Goal: Task Accomplishment & Management: Manage account settings

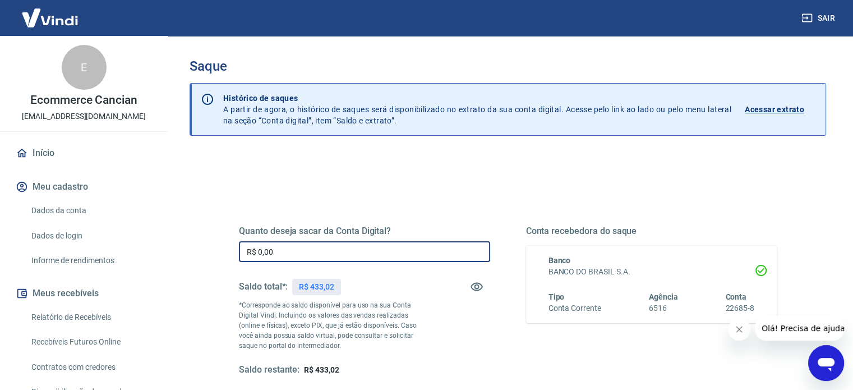
click at [307, 252] on input "R$ 0,00" at bounding box center [364, 251] width 251 height 21
type input "R$ 433,02"
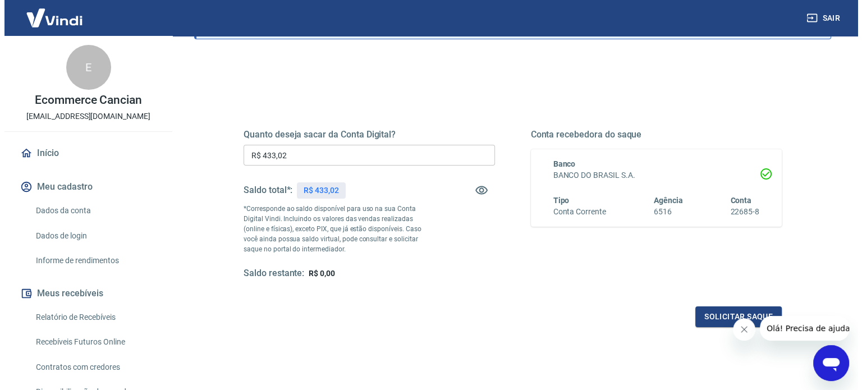
scroll to position [112, 0]
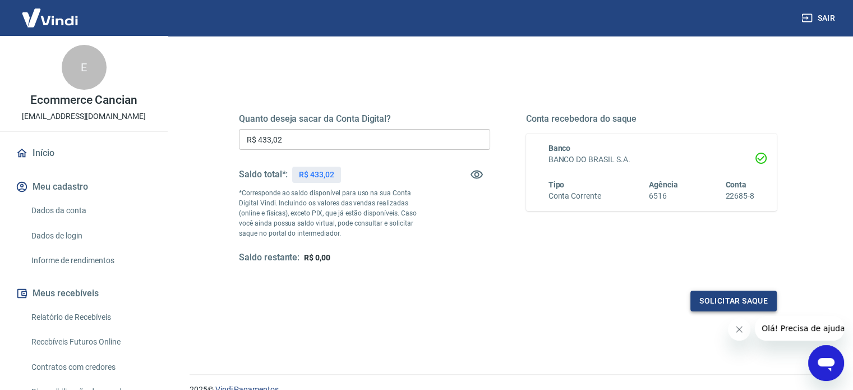
click at [745, 297] on button "Solicitar saque" at bounding box center [734, 301] width 86 height 21
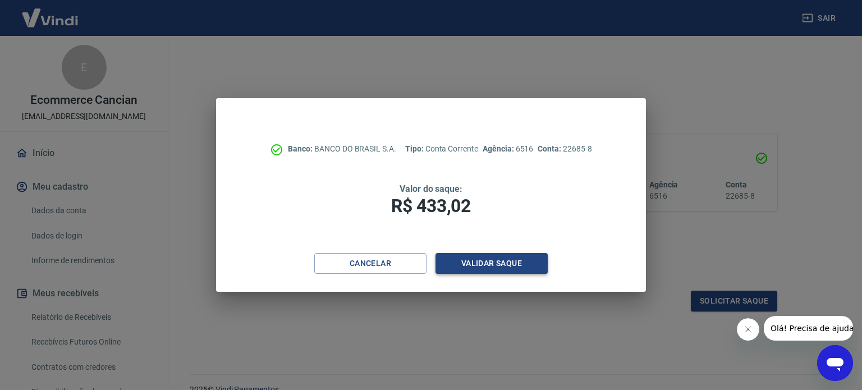
click at [484, 269] on button "Validar saque" at bounding box center [491, 263] width 112 height 21
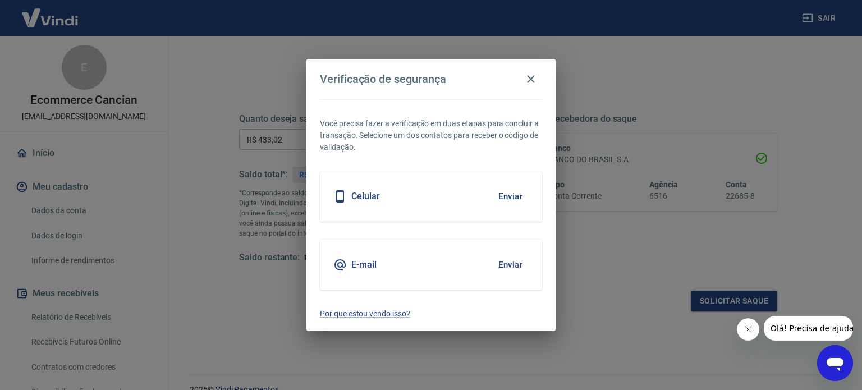
click at [516, 264] on button "Enviar" at bounding box center [510, 265] width 36 height 24
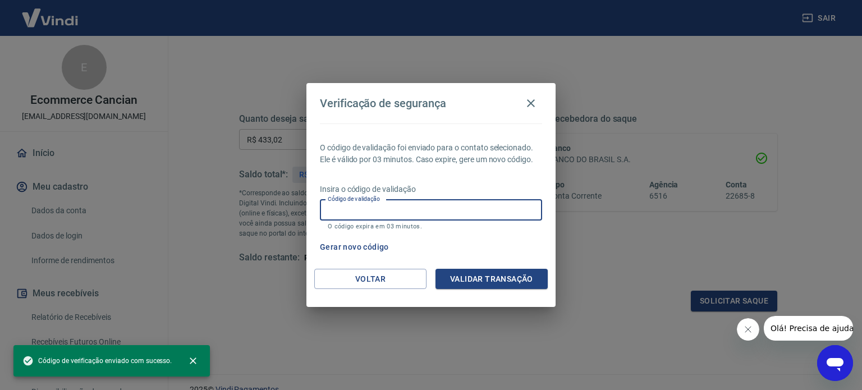
click at [403, 210] on input "Código de validação" at bounding box center [431, 210] width 222 height 21
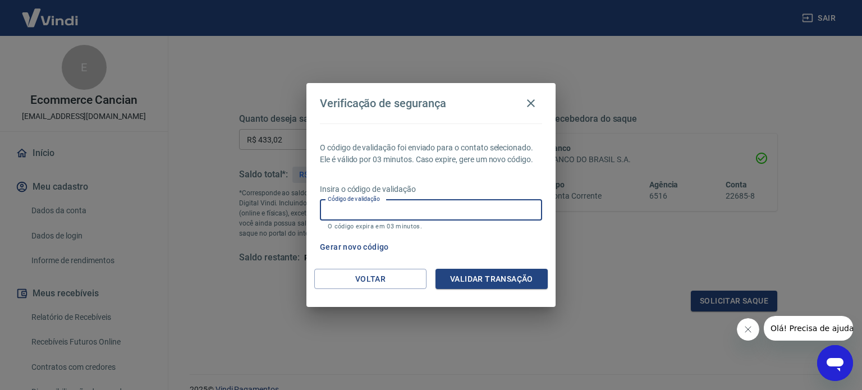
click at [341, 207] on input "Código de validação" at bounding box center [431, 210] width 222 height 21
type input "362780"
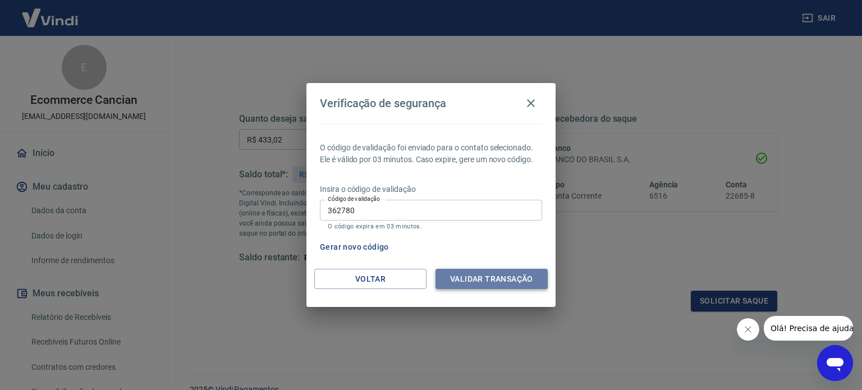
click at [476, 284] on button "Validar transação" at bounding box center [491, 279] width 112 height 21
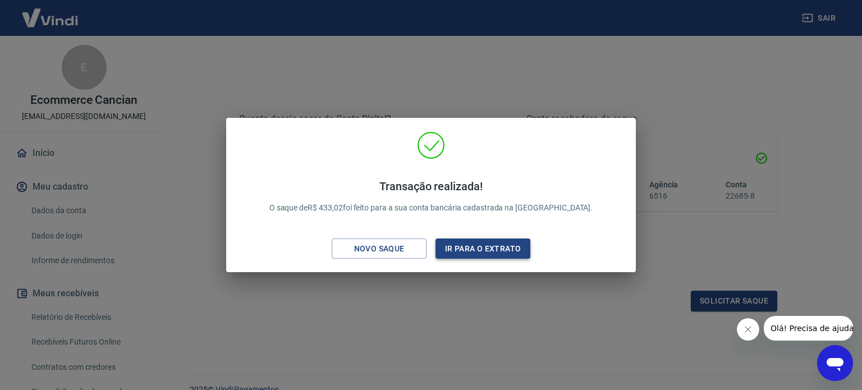
click at [458, 252] on button "Ir para o extrato" at bounding box center [482, 248] width 95 height 21
